Goal: Task Accomplishment & Management: Complete application form

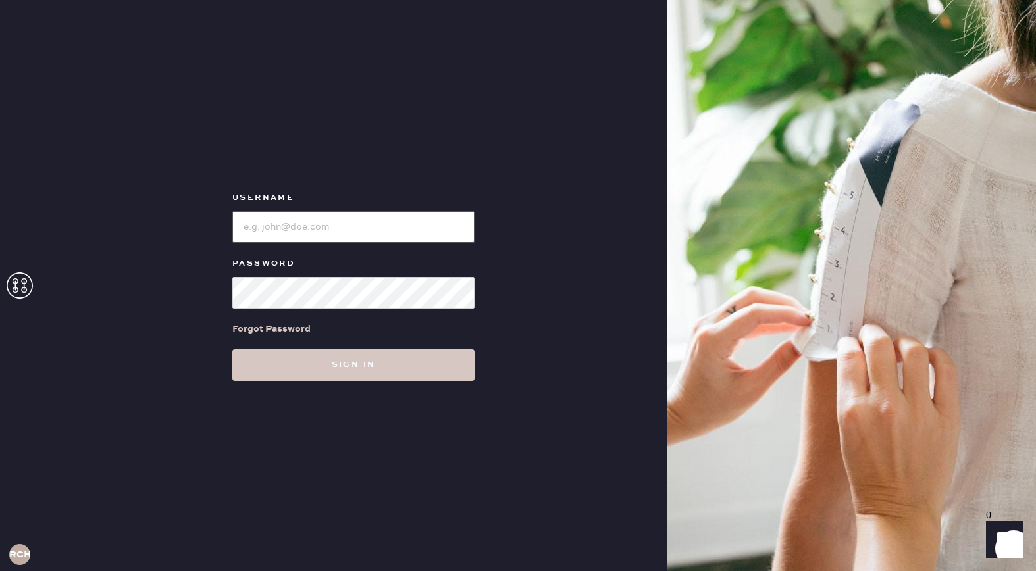
type input "reformationchestnuthill"
click at [347, 385] on div "Username Password Forgot Password Sign in" at bounding box center [353, 285] width 628 height 571
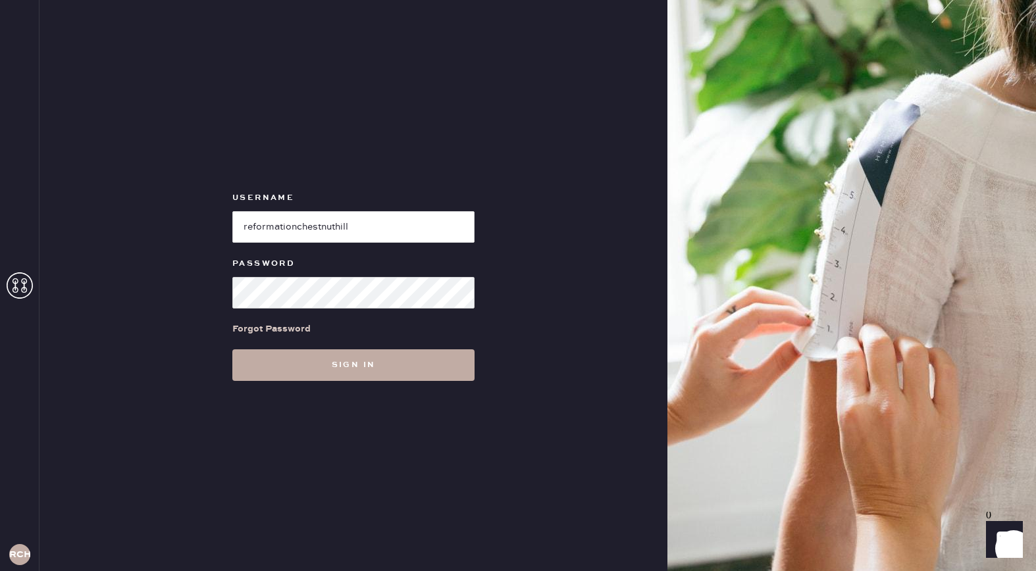
click at [336, 372] on button "Sign in" at bounding box center [353, 365] width 242 height 32
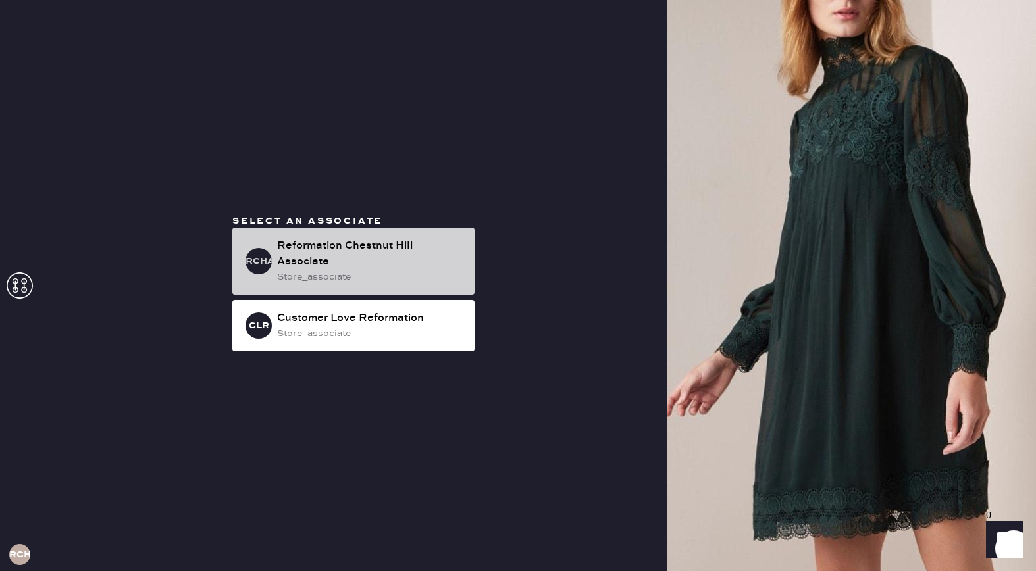
click at [302, 256] on div "Reformation Chestnut Hill Associate" at bounding box center [370, 254] width 187 height 32
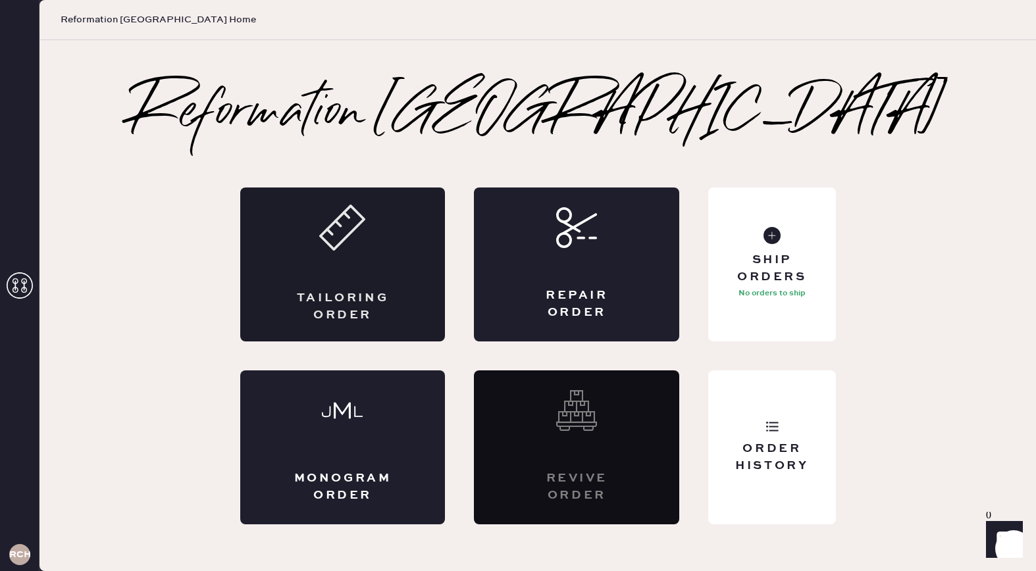
click at [387, 284] on div "Tailoring Order" at bounding box center [342, 264] width 205 height 154
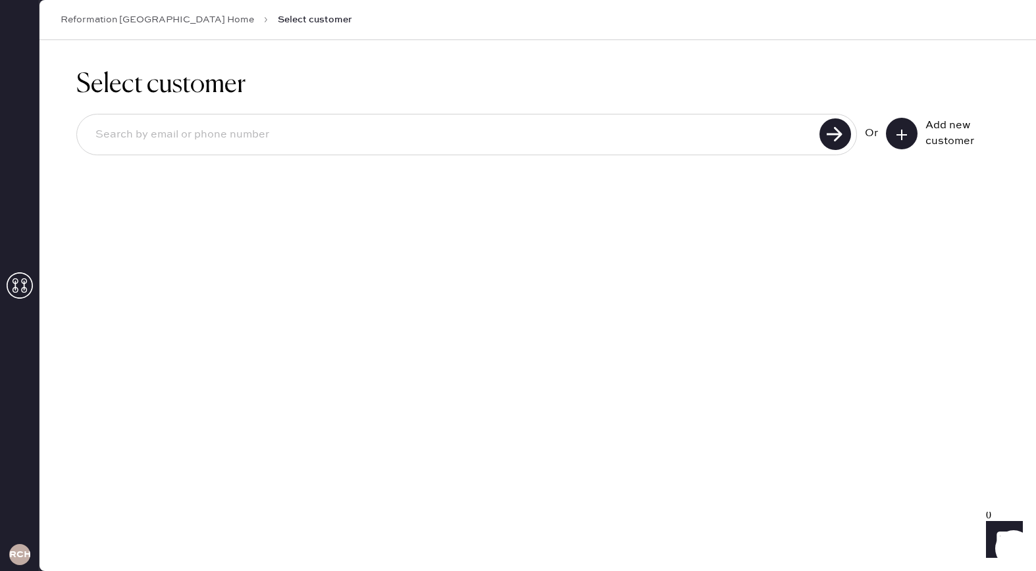
click at [328, 136] on input at bounding box center [450, 135] width 730 height 30
type input "[EMAIL_ADDRESS][DOMAIN_NAME]"
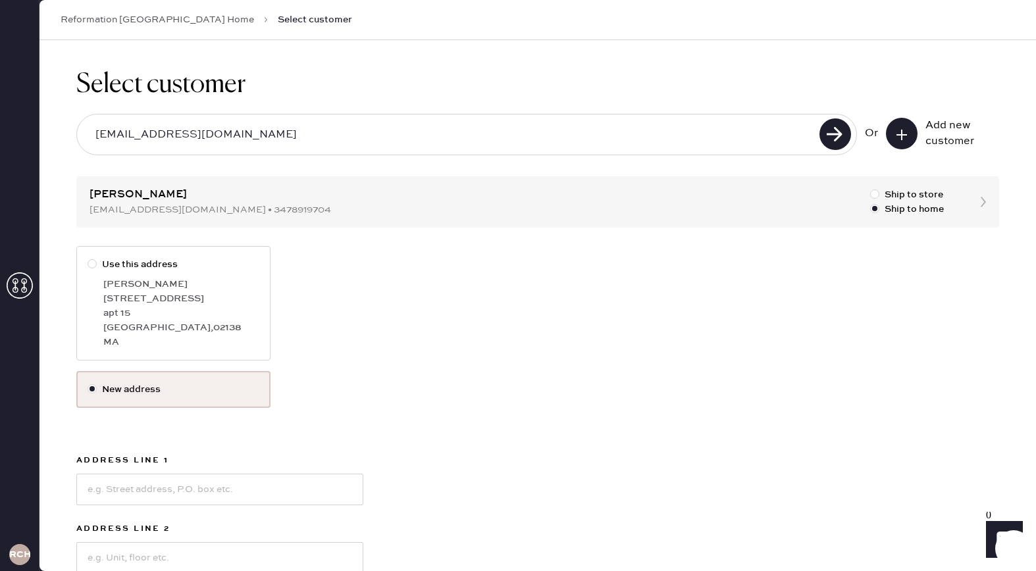
click at [514, 206] on div "Select customer [EMAIL_ADDRESS][DOMAIN_NAME] Or Add new customer [PERSON_NAME] …" at bounding box center [537, 413] width 996 height 747
click at [128, 401] on label "New address" at bounding box center [173, 389] width 194 height 37
click at [88, 383] on input "New address" at bounding box center [87, 382] width 1 height 1
click at [116, 394] on label "New address" at bounding box center [173, 389] width 172 height 14
click at [88, 383] on input "New address" at bounding box center [87, 382] width 1 height 1
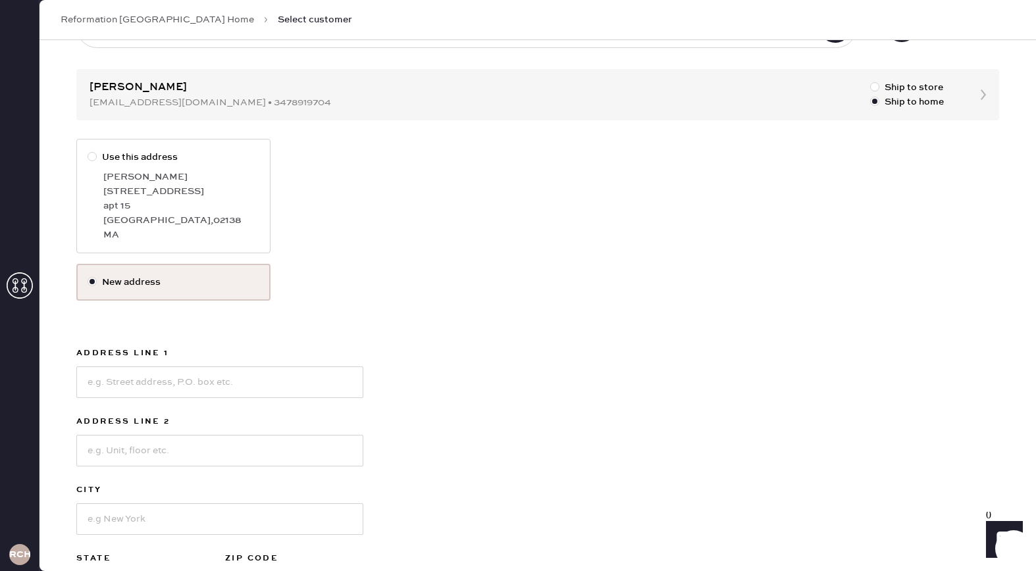
scroll to position [114, 0]
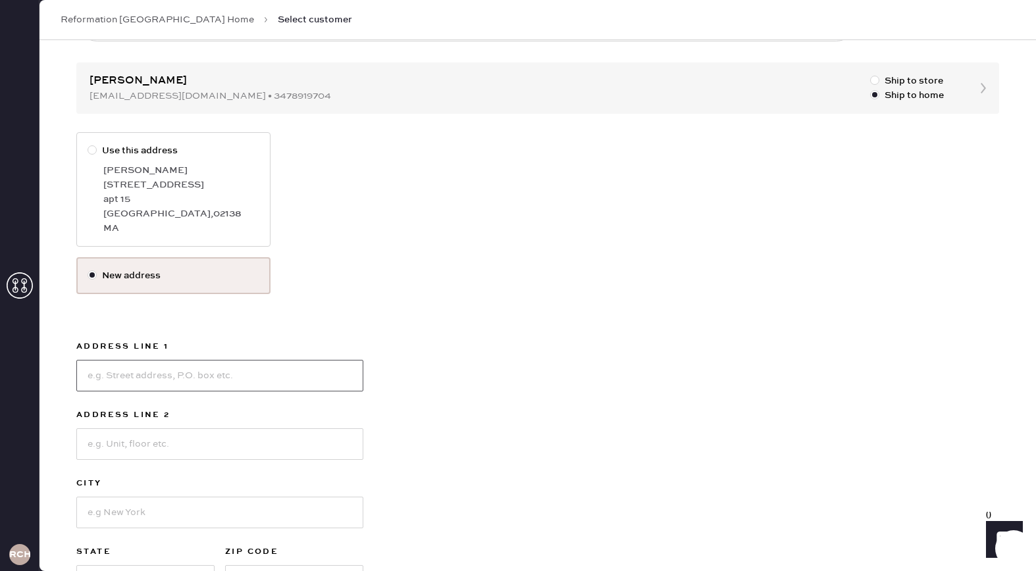
click at [158, 376] on input at bounding box center [219, 376] width 287 height 32
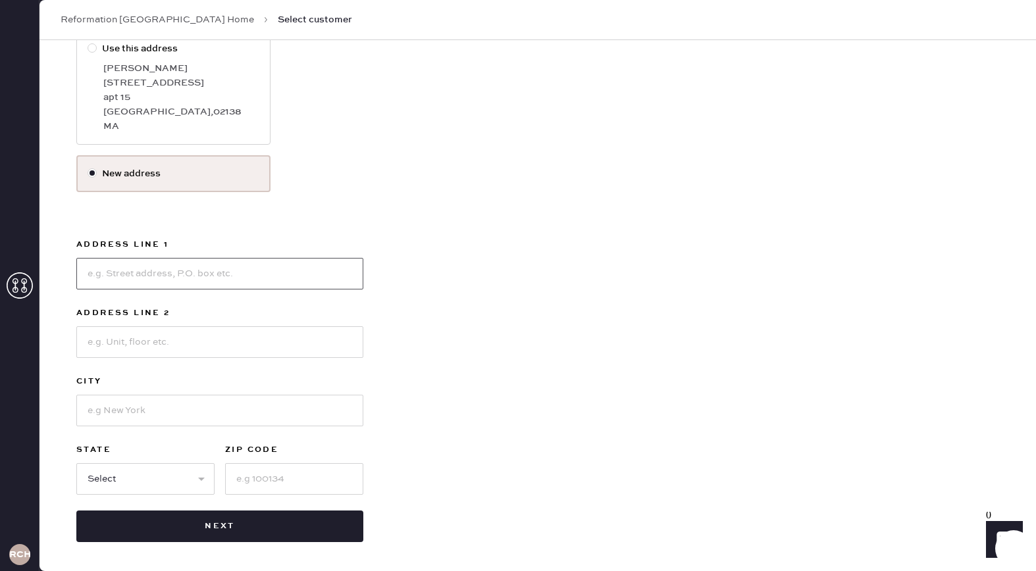
click at [95, 270] on input at bounding box center [219, 274] width 287 height 32
type input "[STREET_ADDRESS]"
click at [121, 334] on input at bounding box center [219, 342] width 287 height 32
type input "apt 14F"
click at [150, 403] on input at bounding box center [219, 411] width 287 height 32
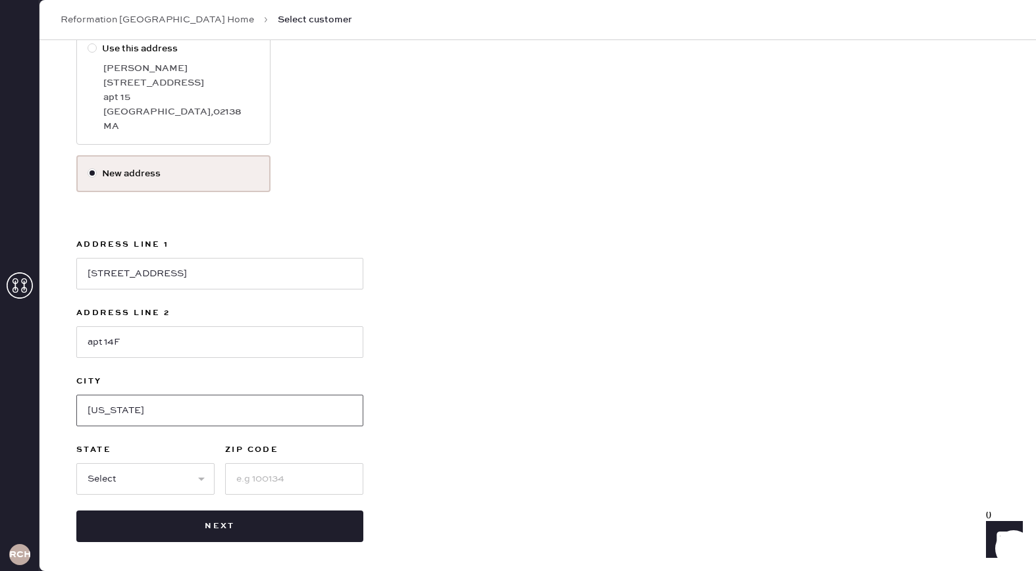
type input "[US_STATE]"
click at [119, 474] on select "Select AK AL AR AZ CA CO CT [GEOGRAPHIC_DATA] DE FL [GEOGRAPHIC_DATA] HI [GEOGR…" at bounding box center [145, 479] width 138 height 32
select select "NY"
click at [257, 481] on input at bounding box center [294, 479] width 138 height 32
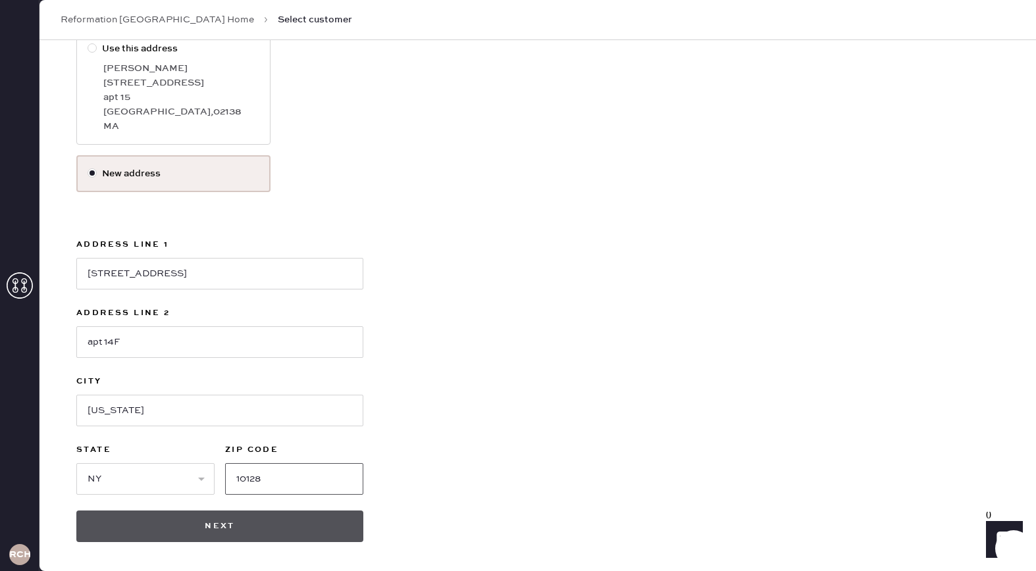
type input "10128"
click at [253, 534] on button "Next" at bounding box center [219, 527] width 287 height 32
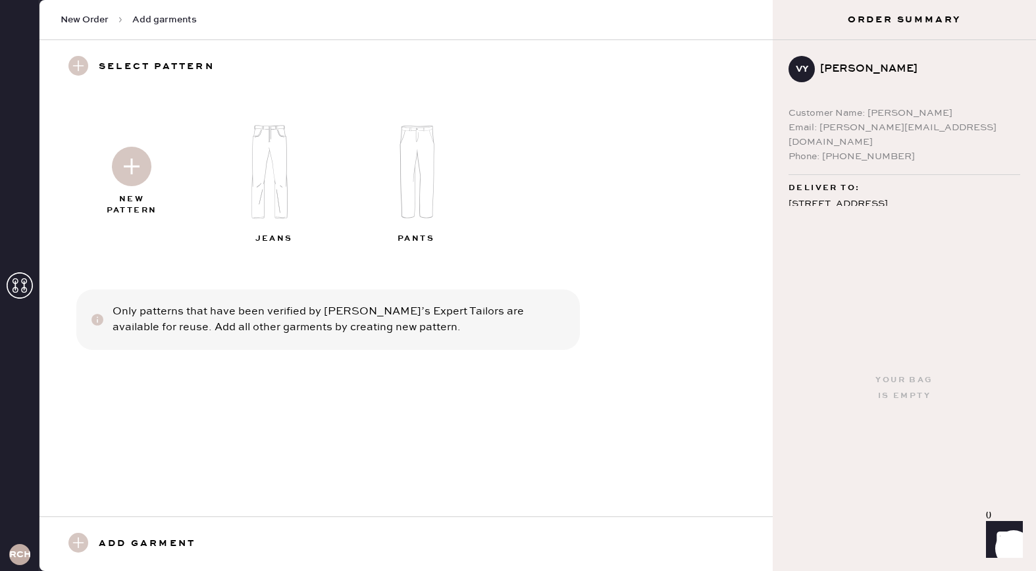
click at [414, 174] on img at bounding box center [417, 172] width 142 height 114
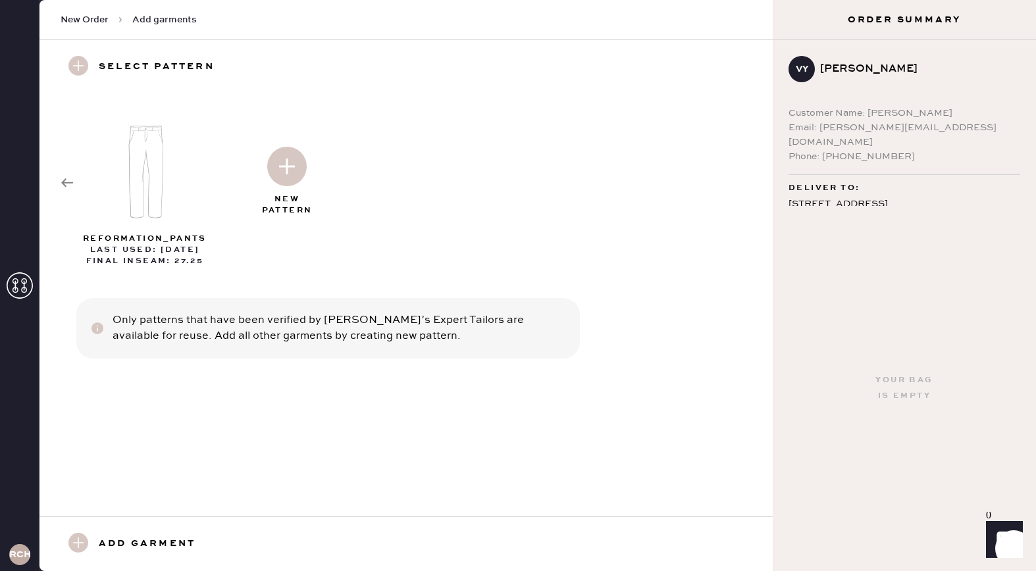
click at [287, 189] on div at bounding box center [287, 164] width 142 height 66
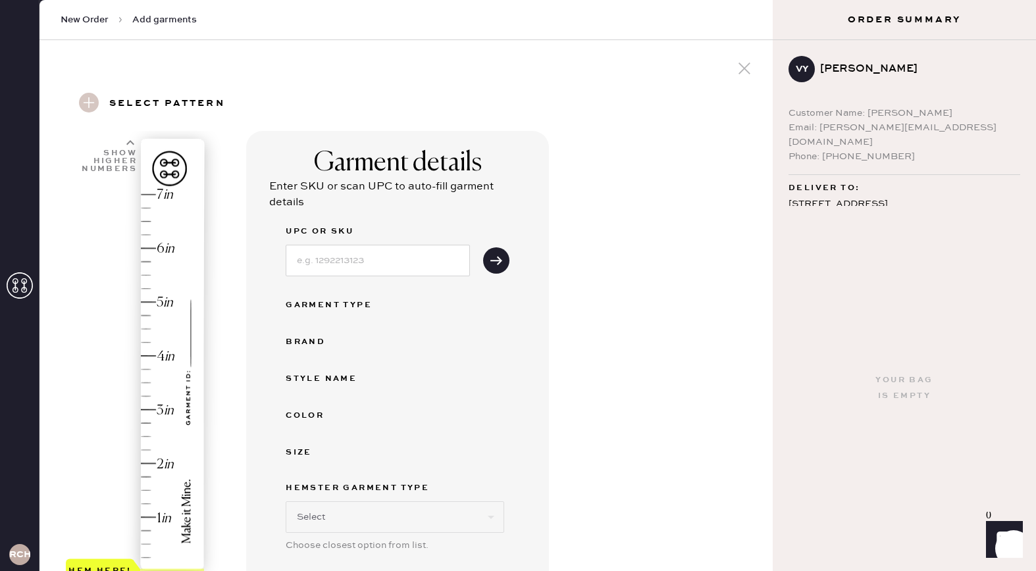
select select "4"
click at [326, 265] on input at bounding box center [378, 261] width 184 height 32
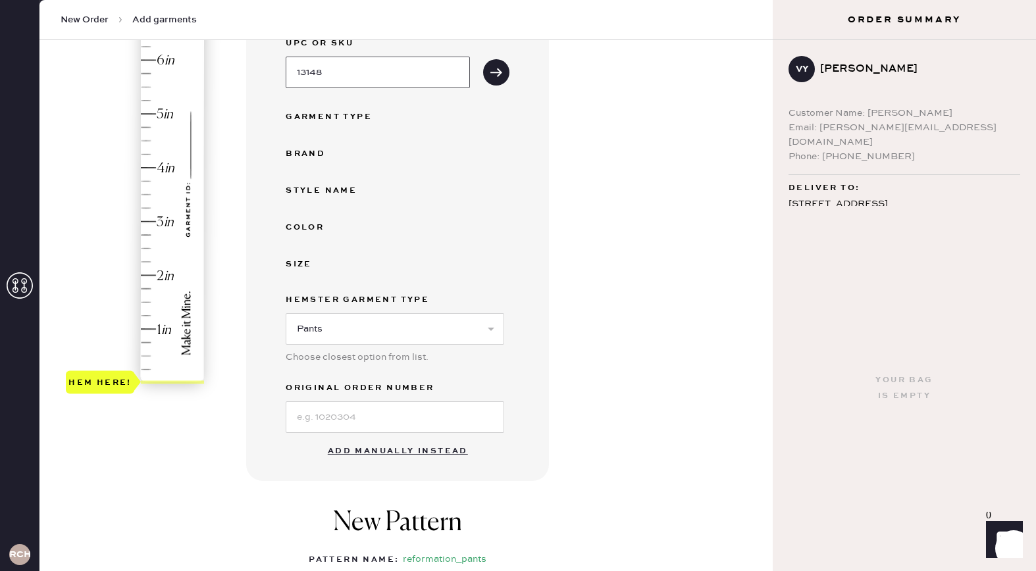
scroll to position [199, 0]
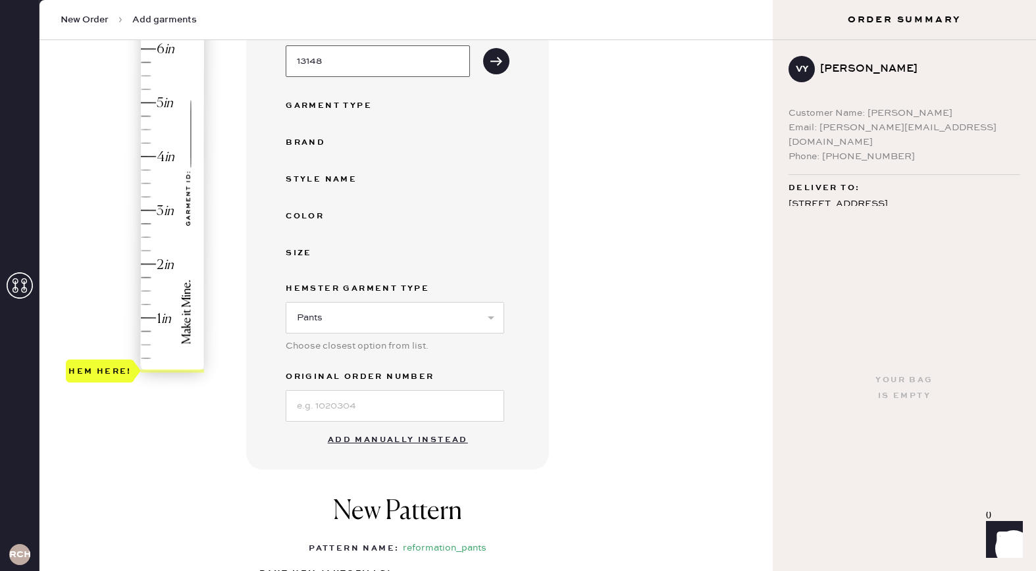
type input "13148"
click at [407, 444] on button "Add manually instead" at bounding box center [398, 440] width 156 height 26
select select "4"
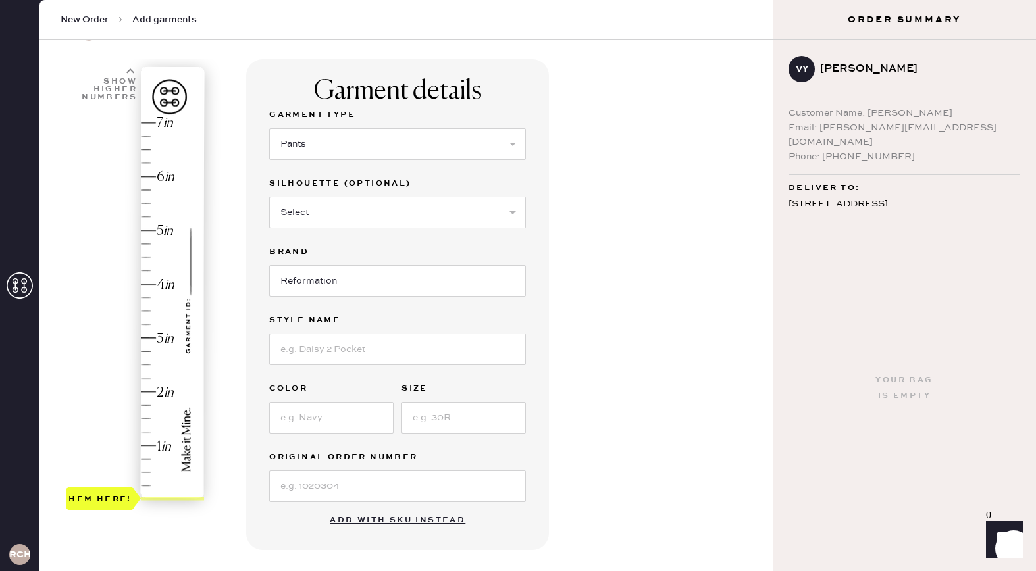
scroll to position [53, 0]
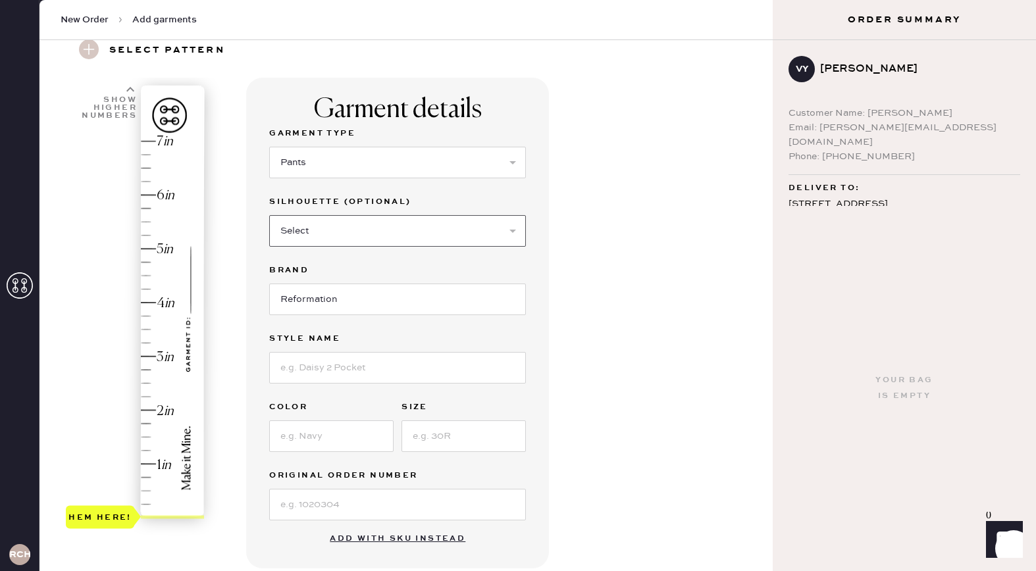
click at [382, 232] on select "Select Joggers Shorts Cropped Flare Boot Cut Straight Skinny Other" at bounding box center [397, 231] width 257 height 32
select select "12"
click at [357, 370] on input at bounding box center [397, 368] width 257 height 32
type input "Vida Low Rise Pant"
click at [314, 428] on input at bounding box center [331, 436] width 124 height 32
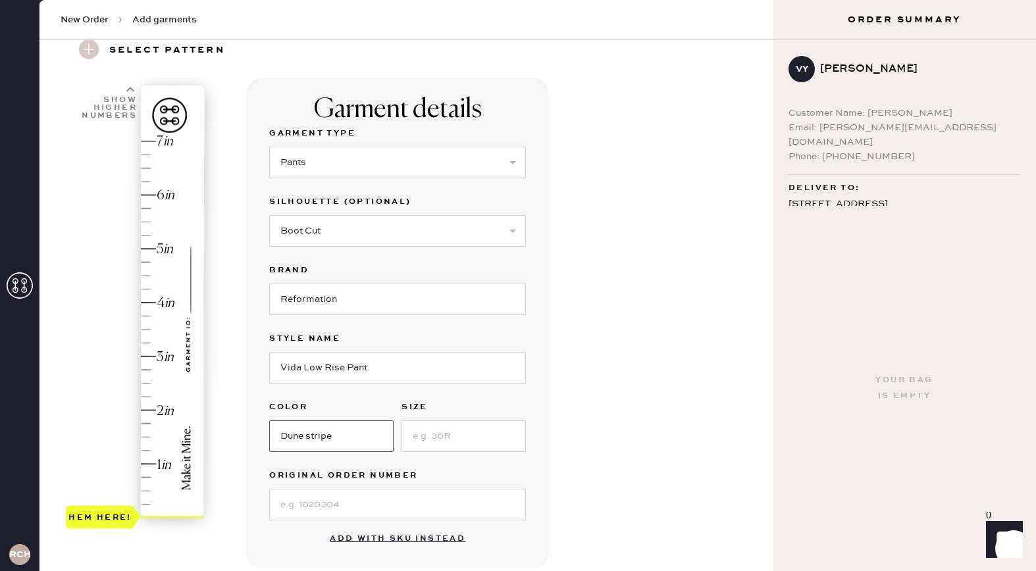
type input "Dune stripe"
click at [428, 436] on input at bounding box center [463, 436] width 124 height 32
type input "2"
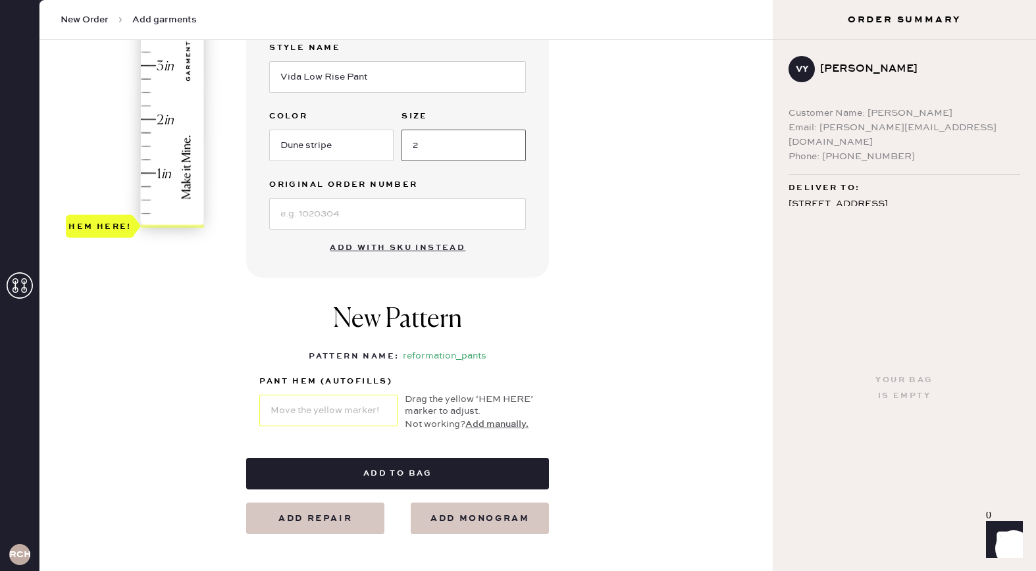
scroll to position [347, 0]
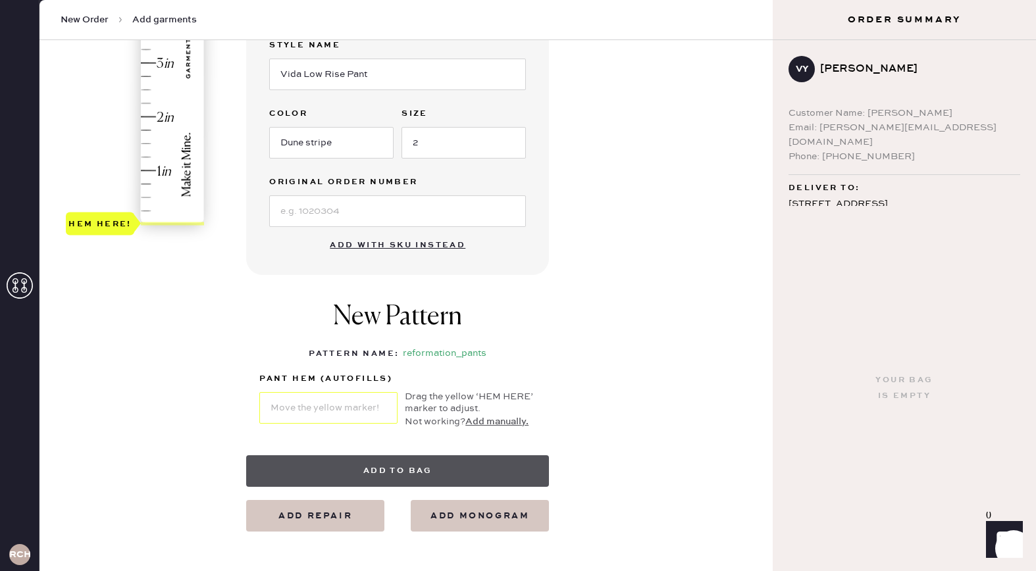
click at [402, 473] on button "Add to bag" at bounding box center [397, 471] width 303 height 32
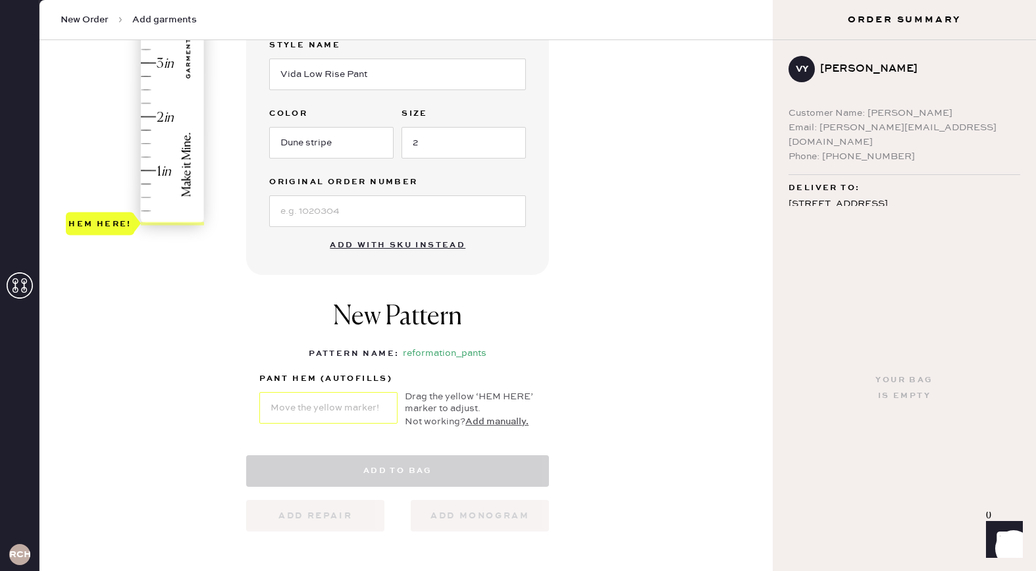
select select "4"
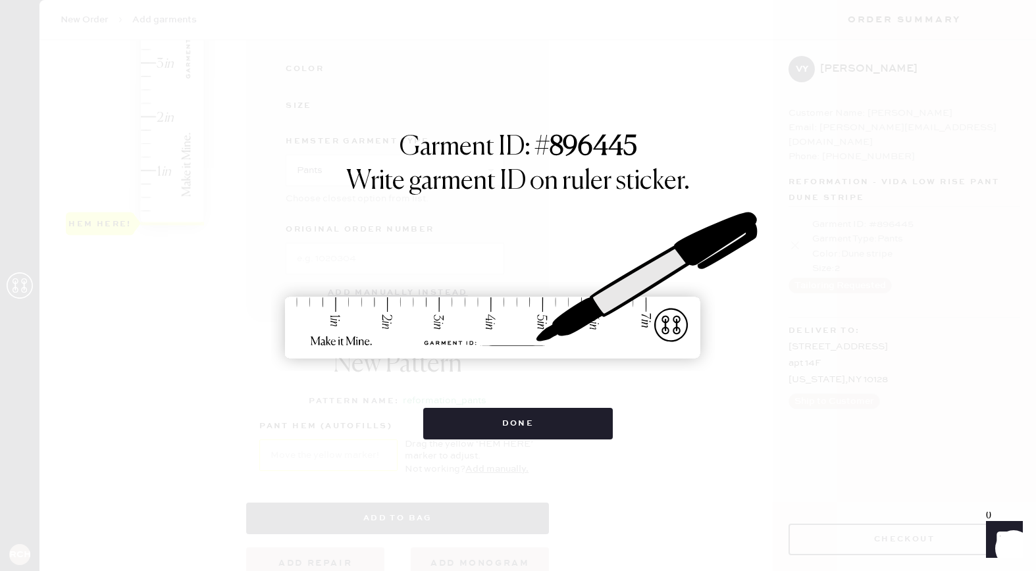
click at [514, 304] on img at bounding box center [517, 286] width 493 height 217
click at [516, 310] on img at bounding box center [517, 286] width 493 height 217
click at [518, 304] on img at bounding box center [517, 286] width 493 height 217
click at [503, 161] on h1 "Garment ID: # 896445" at bounding box center [517, 149] width 237 height 34
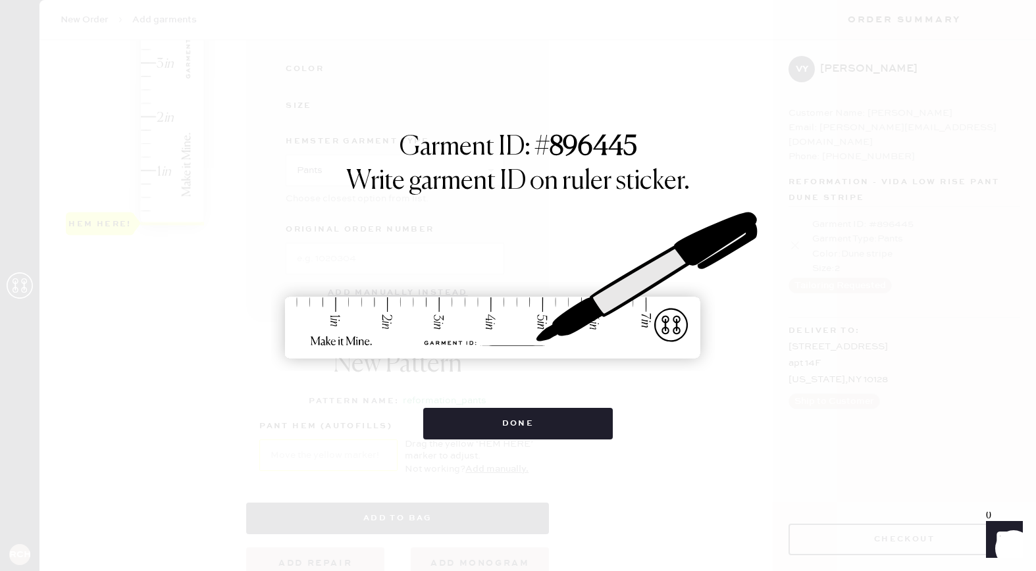
click at [791, 222] on div "Garment ID: # 896445 Write garment ID on ruler sticker. Done" at bounding box center [517, 286] width 651 height 308
click at [493, 422] on button "Done" at bounding box center [518, 424] width 190 height 32
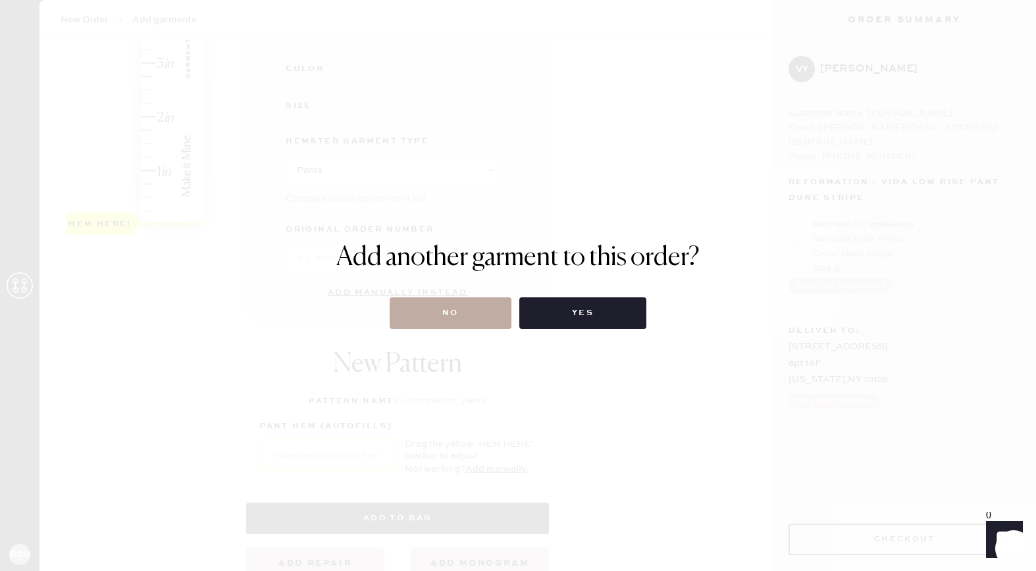
click at [483, 317] on button "No" at bounding box center [450, 313] width 122 height 32
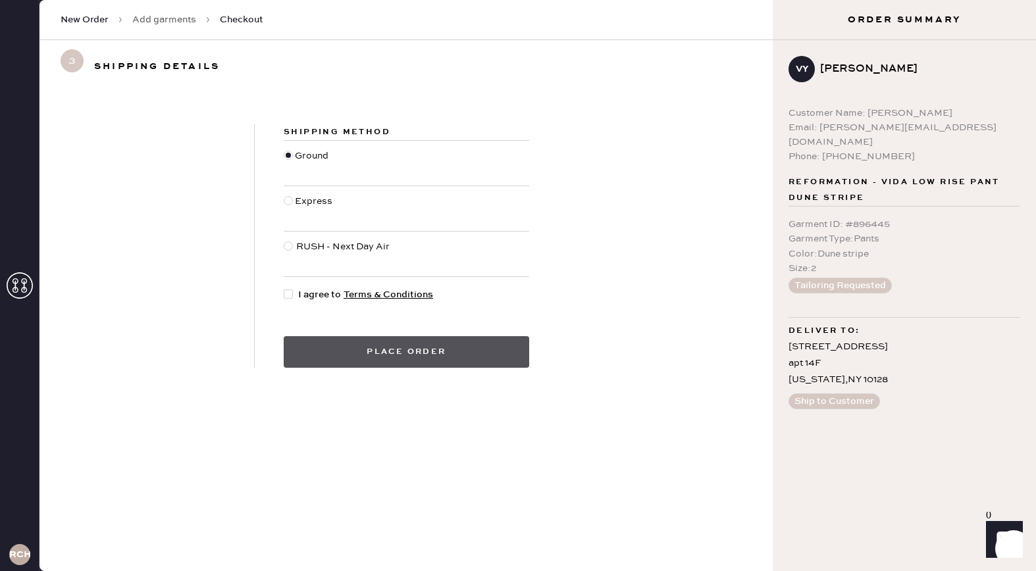
click at [426, 361] on button "Place order" at bounding box center [406, 352] width 245 height 32
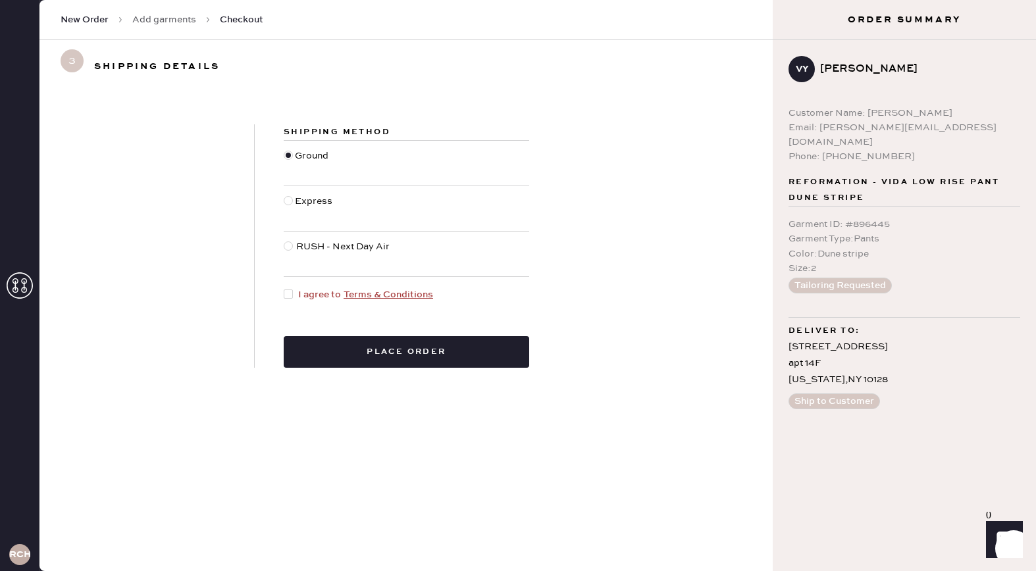
click at [814, 278] on button "Tailoring Requested" at bounding box center [839, 286] width 103 height 16
click at [818, 232] on div "Garment Type : Pants" at bounding box center [904, 239] width 232 height 14
click at [168, 20] on link "Add garments" at bounding box center [164, 19] width 64 height 13
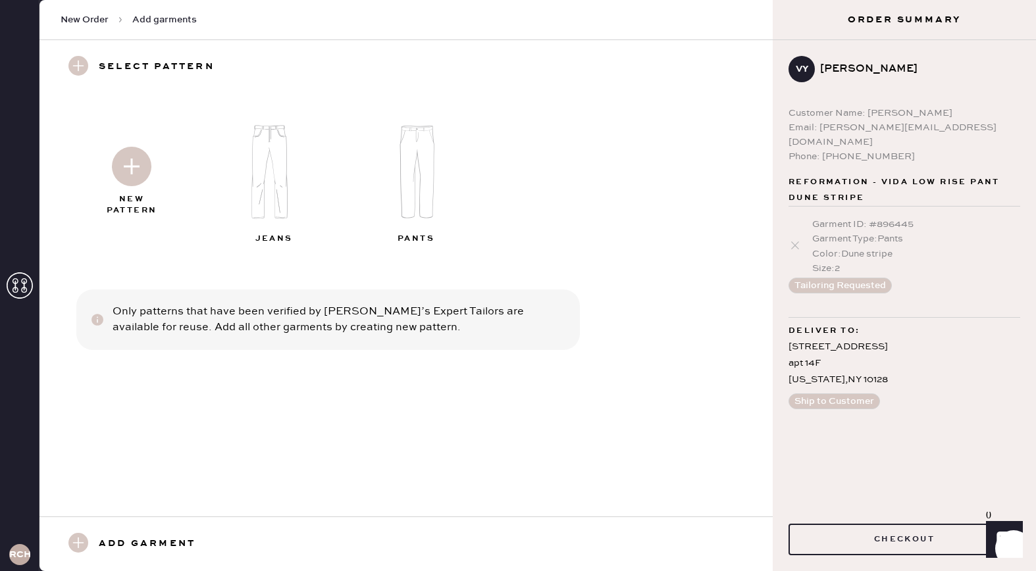
click at [822, 247] on div "Color : Dune stripe" at bounding box center [916, 254] width 208 height 14
click at [792, 239] on icon at bounding box center [794, 245] width 13 height 13
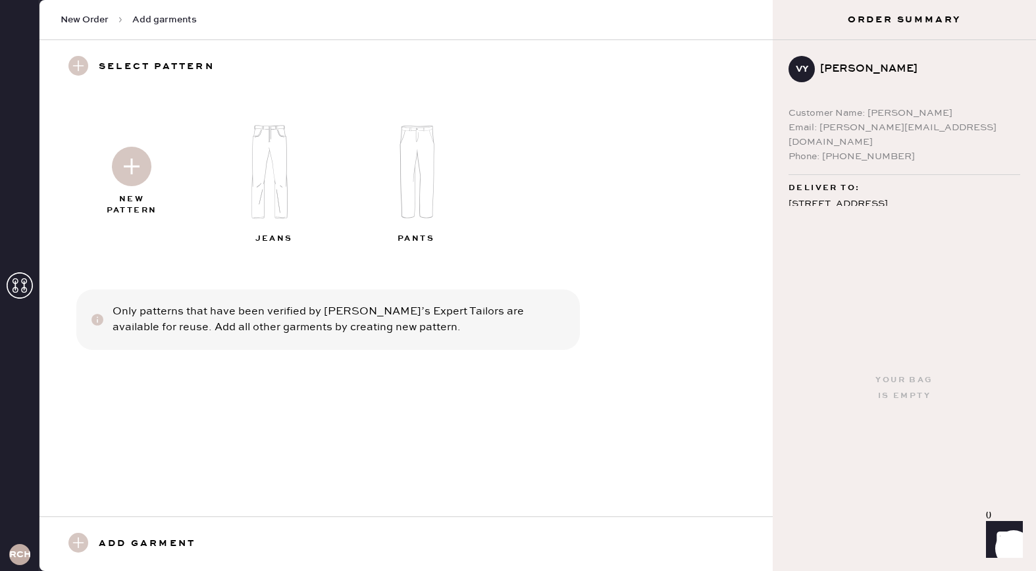
click at [436, 187] on img at bounding box center [417, 172] width 142 height 114
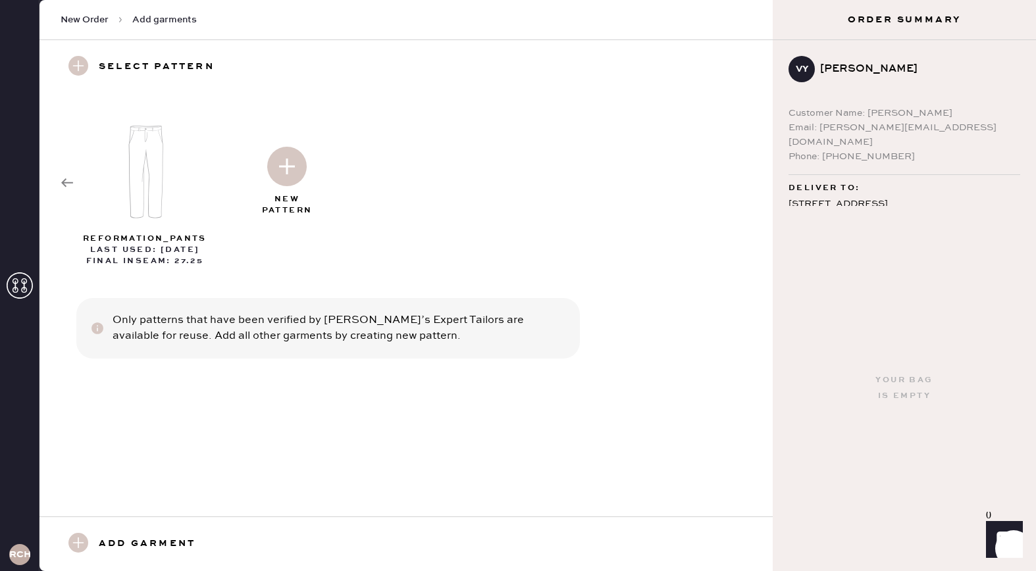
click at [284, 187] on div at bounding box center [287, 164] width 142 height 66
select select "4"
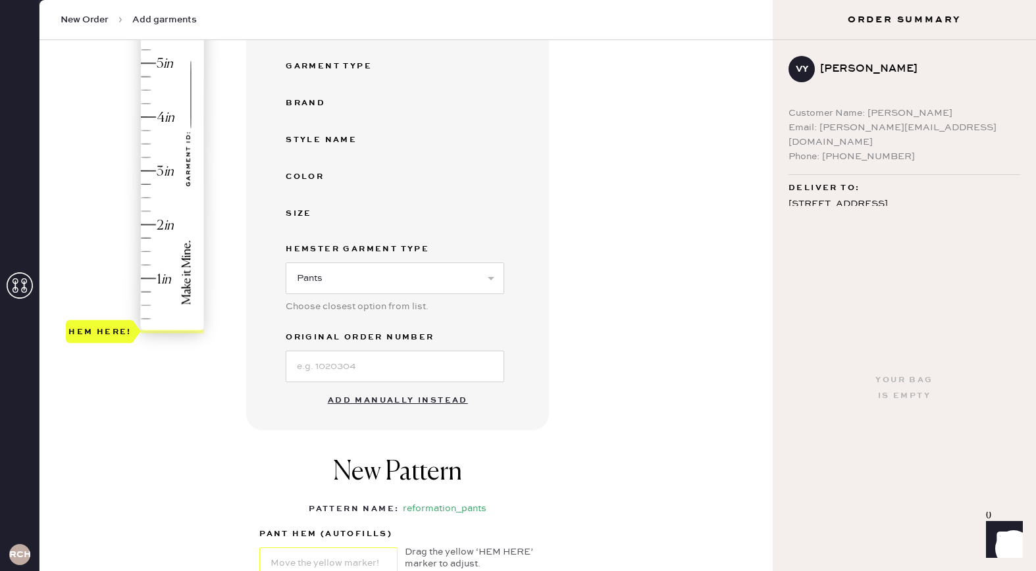
scroll to position [240, 0]
click at [363, 401] on button "Add manually instead" at bounding box center [398, 399] width 156 height 26
select select "4"
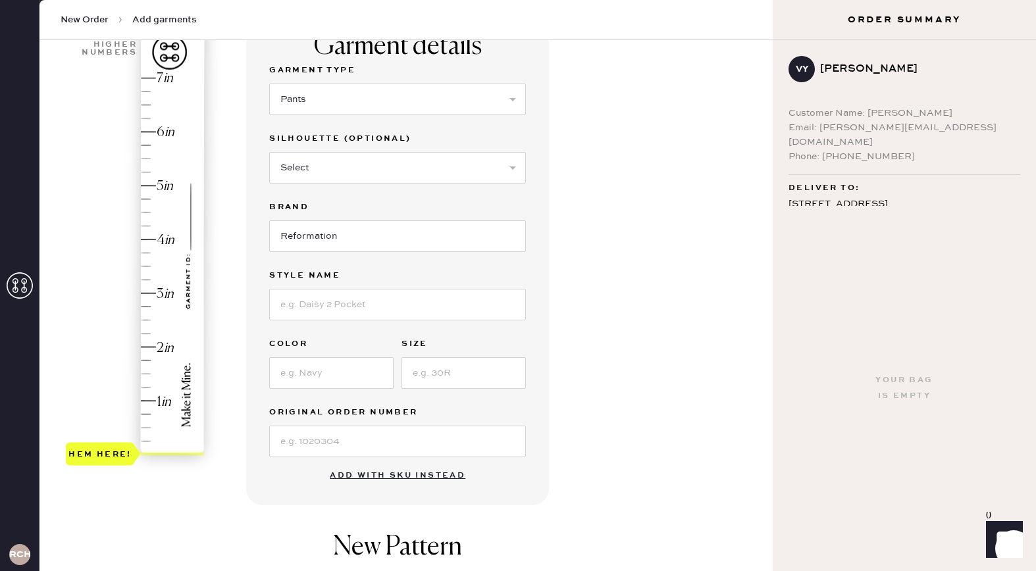
scroll to position [116, 0]
click at [345, 105] on select "Select Basic Skirt Jeans Leggings Pants Shorts Basic Sleeved Dress Basic Sleeve…" at bounding box center [397, 100] width 257 height 32
click at [352, 167] on select "Select Joggers Shorts Cropped Flare Boot Cut Straight Skinny Other" at bounding box center [397, 169] width 257 height 32
select select "12"
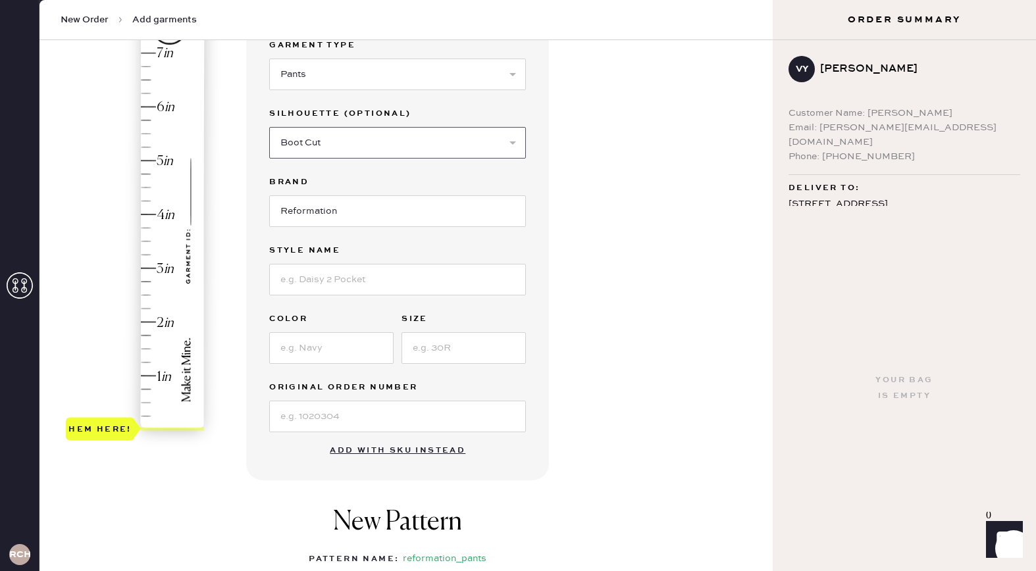
scroll to position [149, 0]
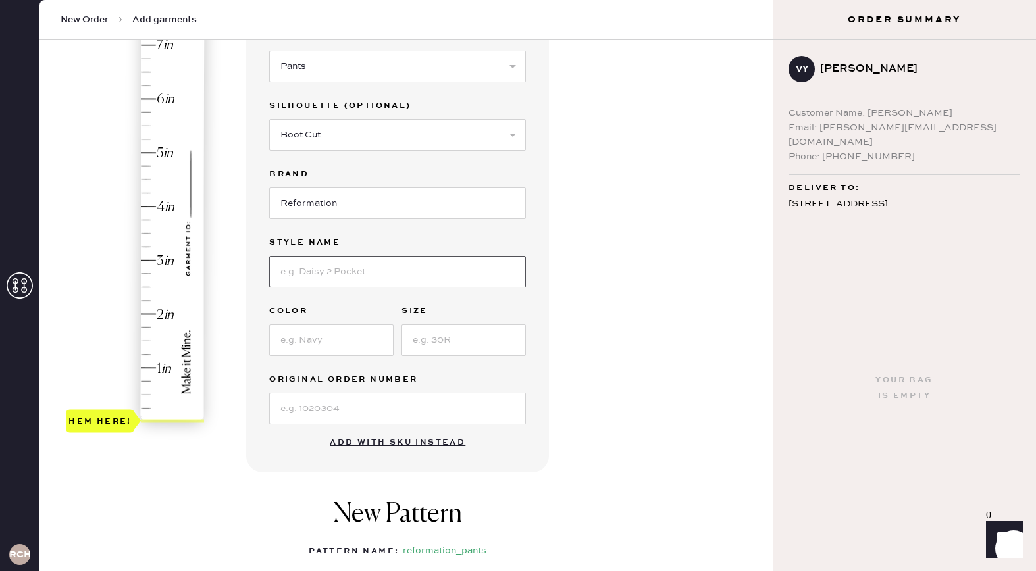
click at [330, 261] on input at bounding box center [397, 272] width 257 height 32
type input "Vida Low Rise Pant"
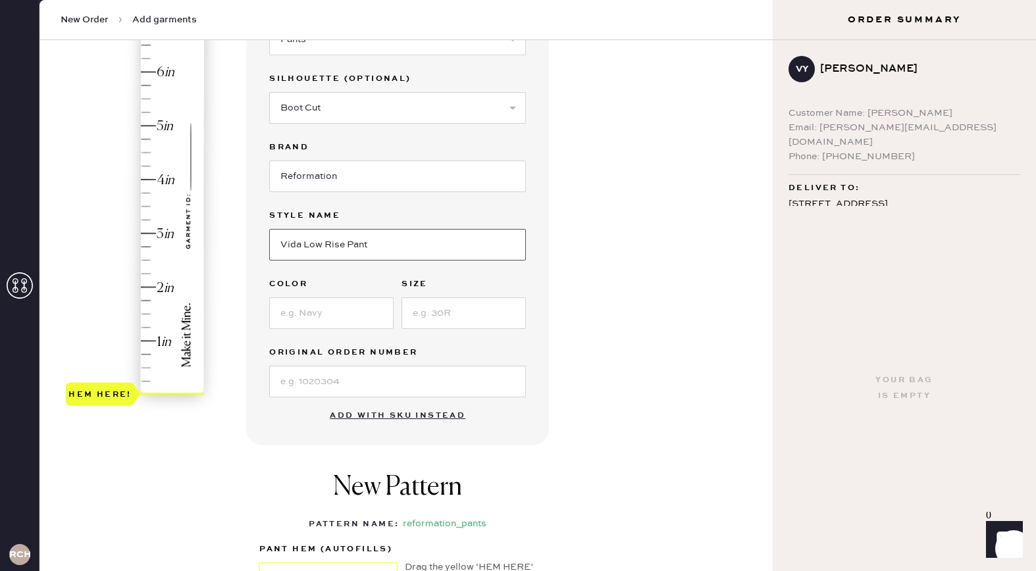
scroll to position [186, 0]
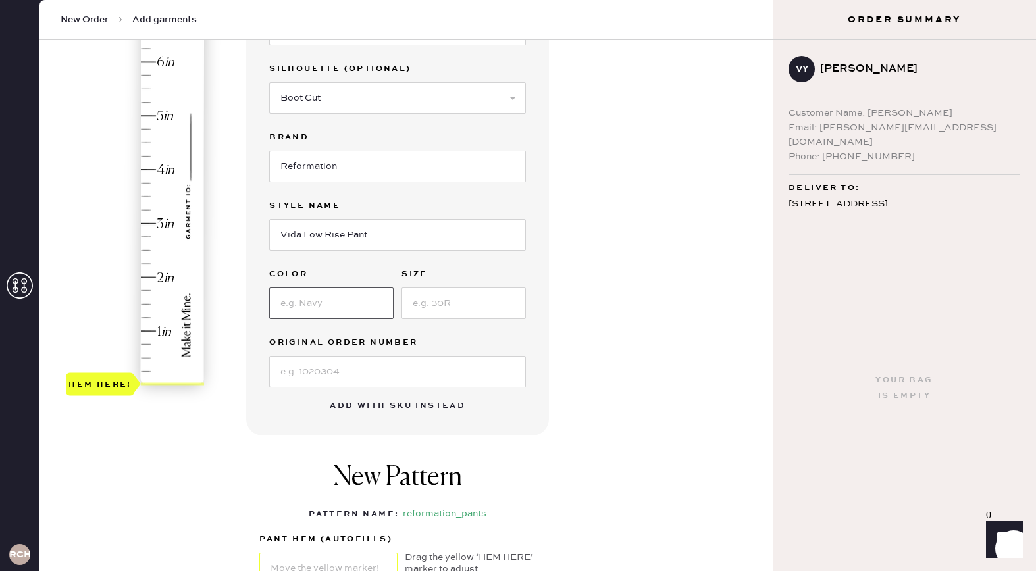
click at [328, 301] on input at bounding box center [331, 303] width 124 height 32
type input "Dune Stripe"
click at [463, 303] on input at bounding box center [463, 303] width 124 height 32
type input "2"
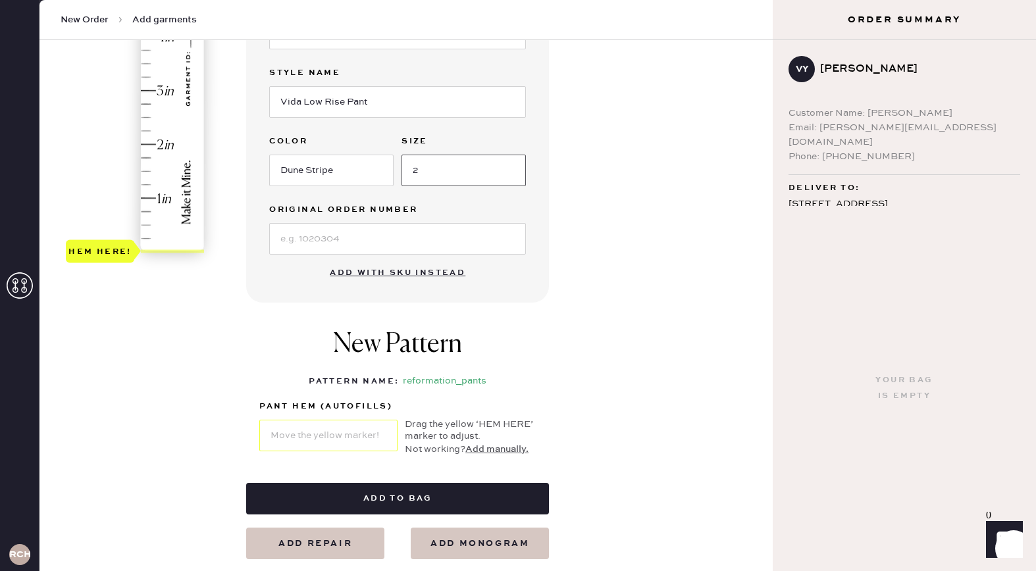
scroll to position [232, 0]
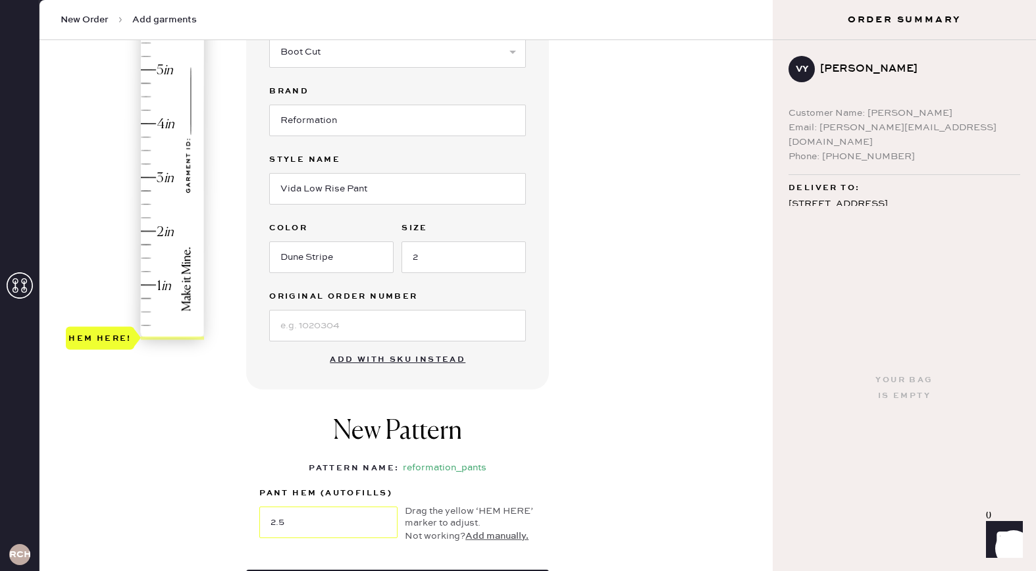
click at [150, 203] on div "Hem here!" at bounding box center [136, 151] width 140 height 388
type input "3.5"
click at [150, 152] on div "Hem here!" at bounding box center [136, 151] width 140 height 388
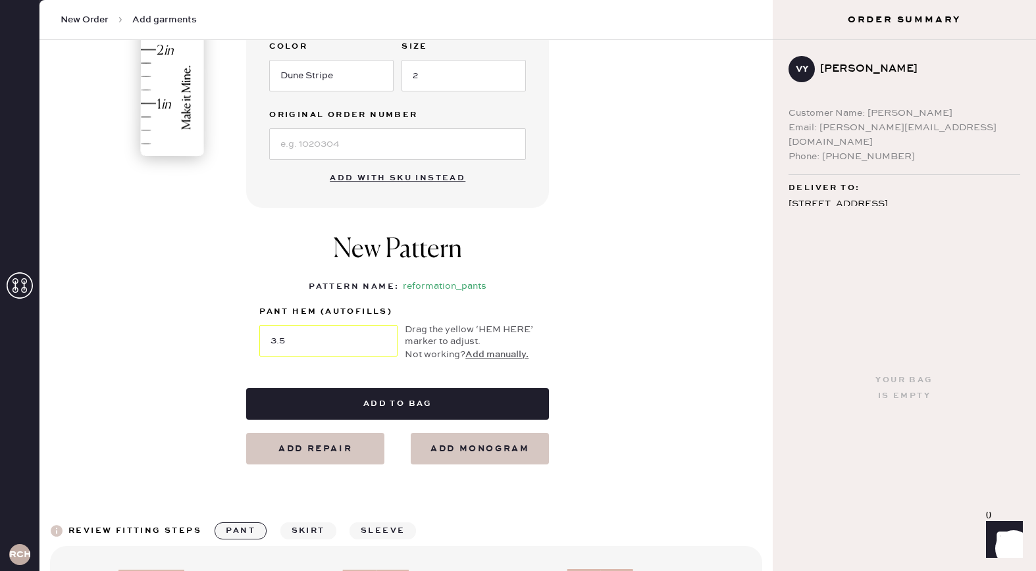
scroll to position [416, 0]
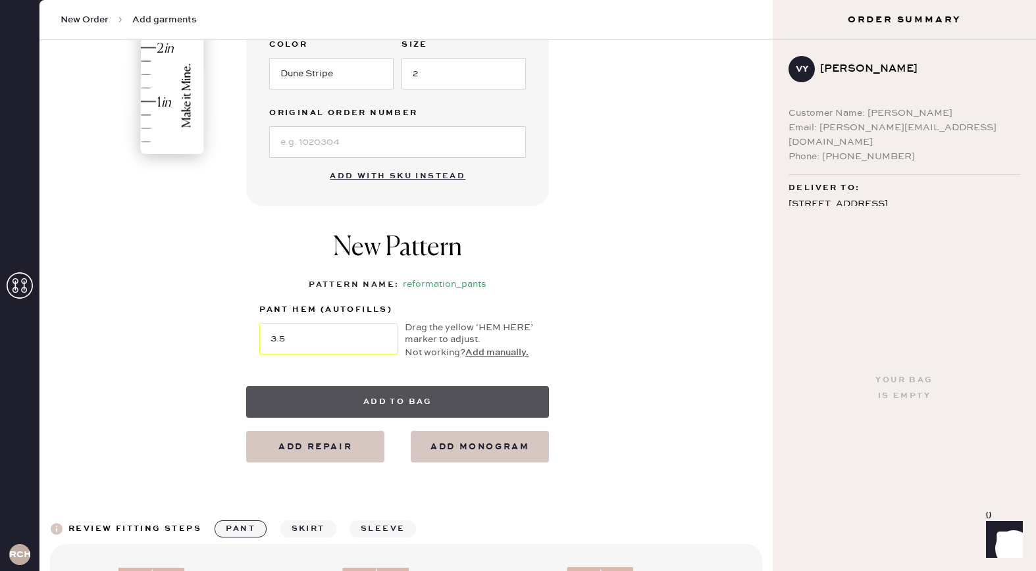
click at [378, 400] on button "Add to bag" at bounding box center [397, 402] width 303 height 32
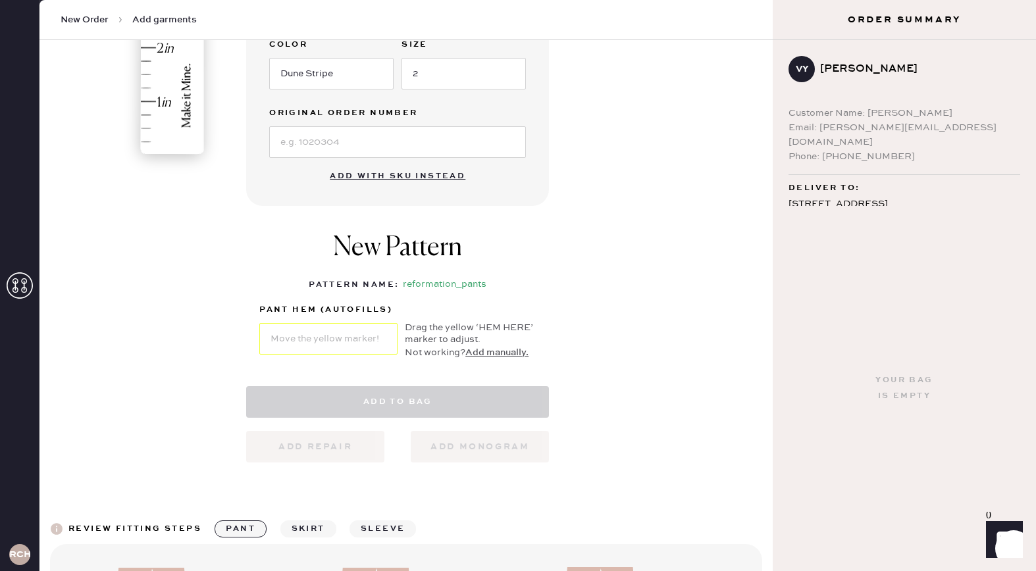
select select "4"
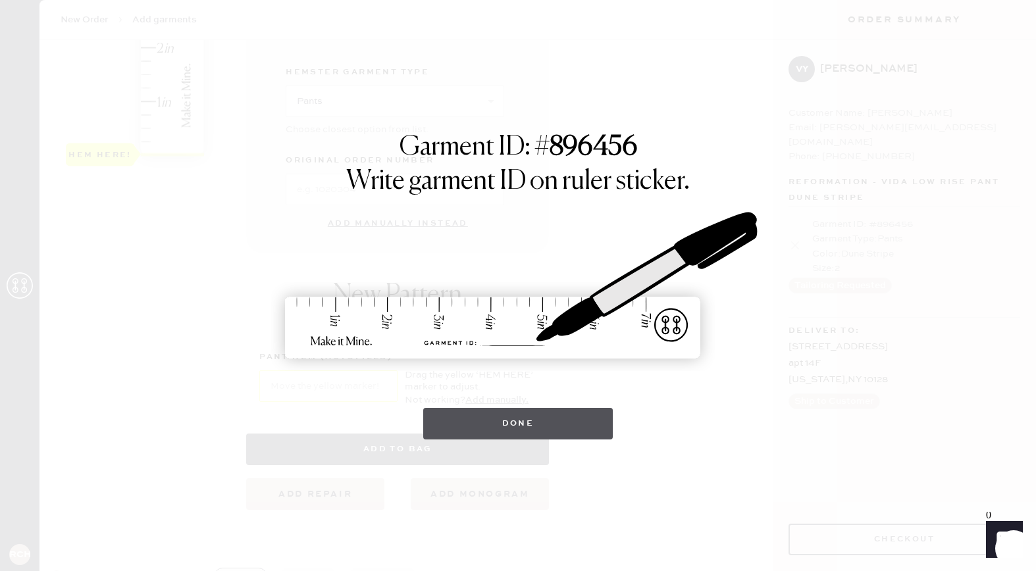
click at [545, 428] on button "Done" at bounding box center [518, 424] width 190 height 32
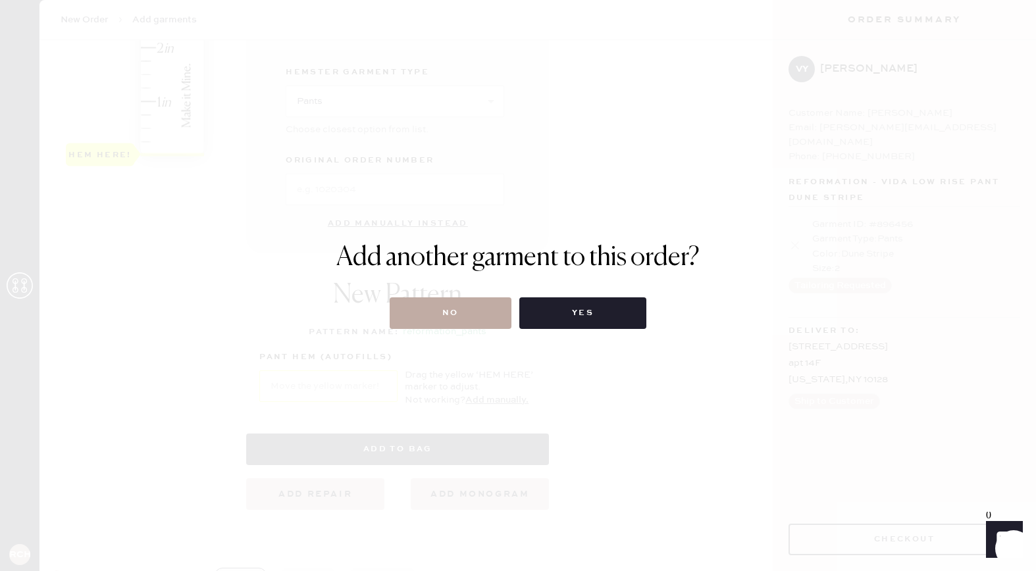
click at [441, 312] on button "No" at bounding box center [450, 313] width 122 height 32
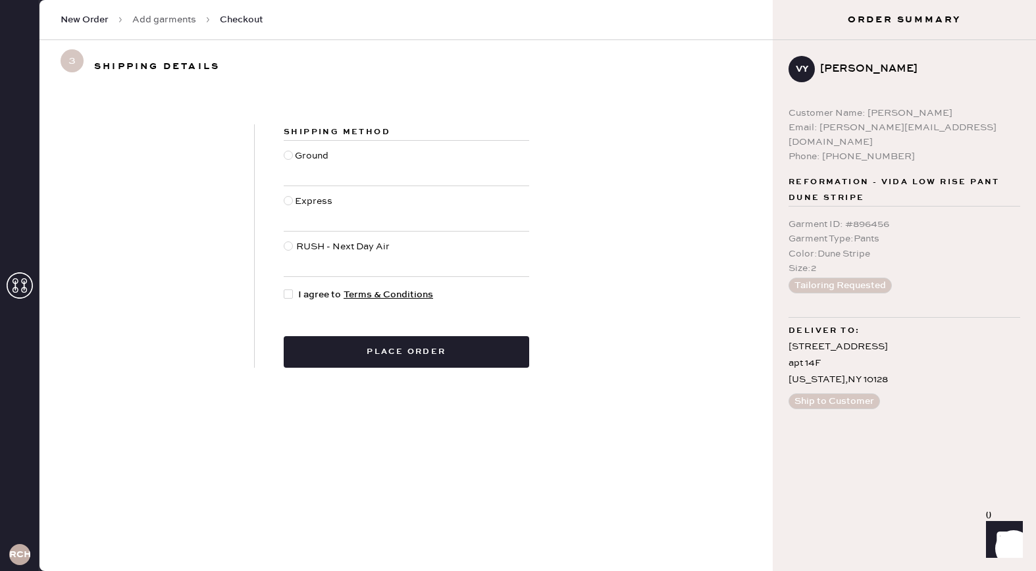
click at [301, 158] on div "Ground" at bounding box center [313, 163] width 37 height 29
click at [284, 149] on input "Ground" at bounding box center [284, 149] width 1 height 1
radio input "true"
click at [293, 298] on div at bounding box center [291, 294] width 14 height 14
click at [284, 288] on input "I agree to Terms & Conditions" at bounding box center [284, 287] width 1 height 1
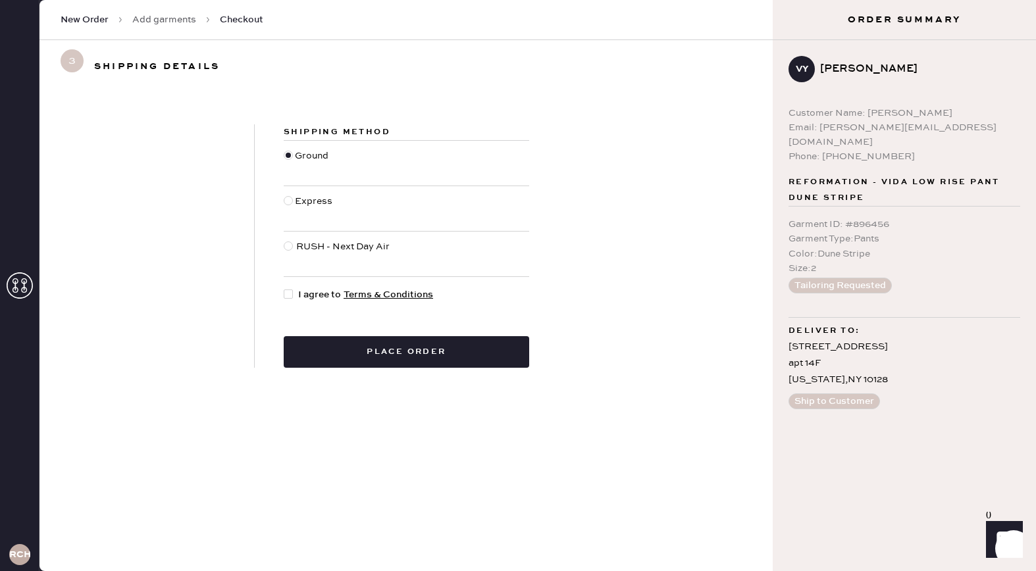
checkbox input "true"
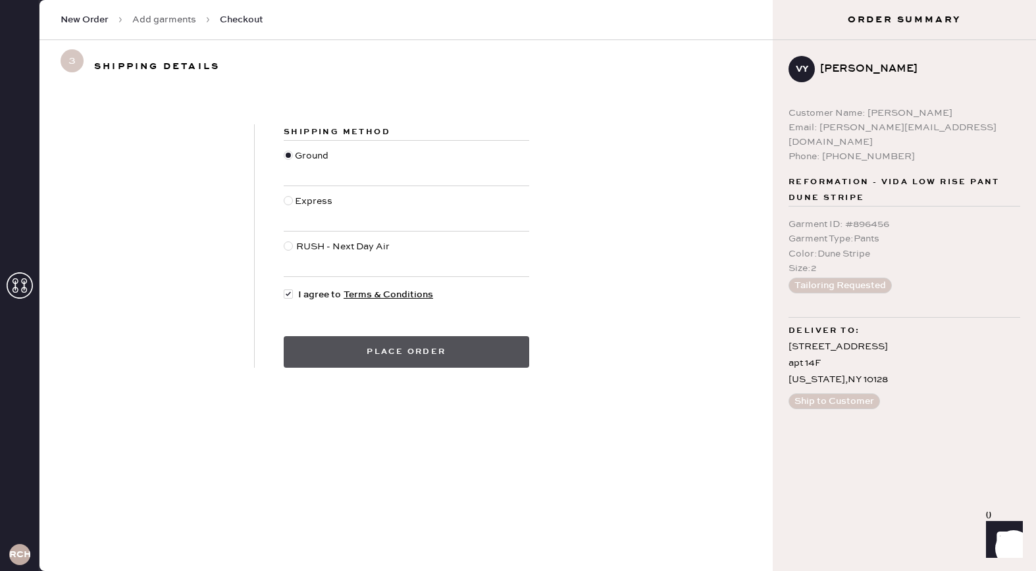
click at [343, 355] on button "Place order" at bounding box center [406, 352] width 245 height 32
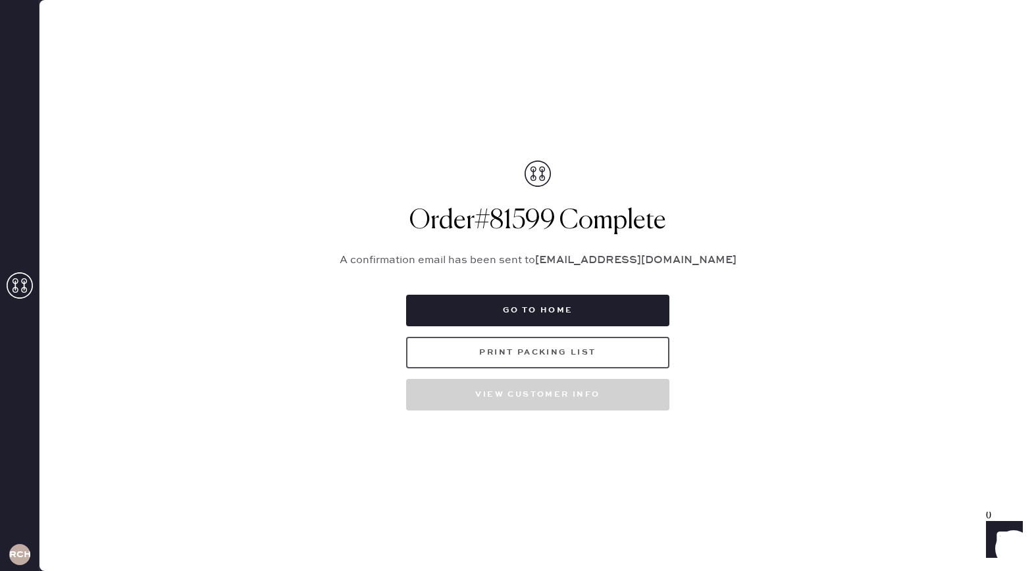
click at [549, 359] on button "Print Packing List" at bounding box center [537, 353] width 263 height 32
